Goal: Information Seeking & Learning: Learn about a topic

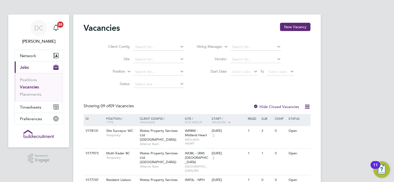
click at [162, 104] on div "Showing 09 of 09 Vacancies Hide Closed Vacancies" at bounding box center [197, 108] width 227 height 11
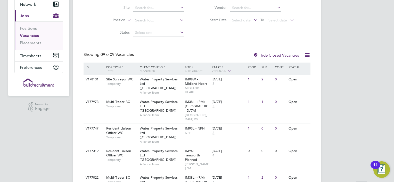
scroll to position [52, 0]
click at [138, 78] on div "Site Surveyor WC Temporary" at bounding box center [120, 80] width 36 height 13
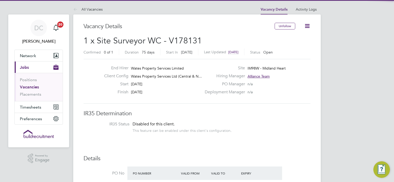
click at [220, 110] on h3 "IR35 Determination" at bounding box center [197, 113] width 227 height 7
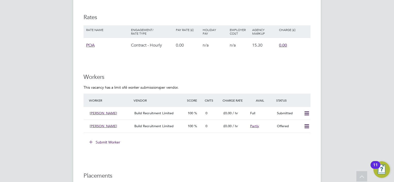
scroll to position [382, 0]
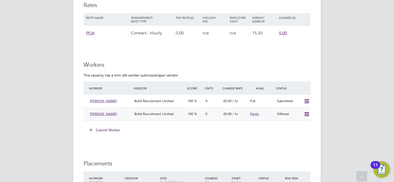
click at [310, 112] on icon at bounding box center [307, 114] width 6 height 4
click at [299, 121] on li "Confirm" at bounding box center [300, 124] width 20 height 7
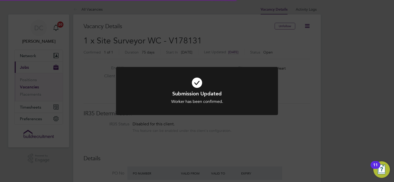
scroll to position [19, 45]
